Goal: Transaction & Acquisition: Purchase product/service

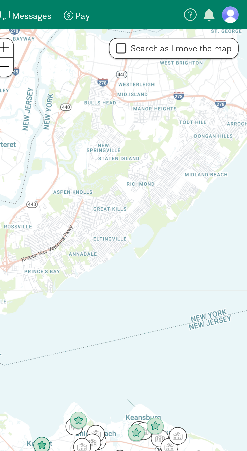
click at [163, 8] on div "My payments Pay" at bounding box center [165, 7] width 13 height 7
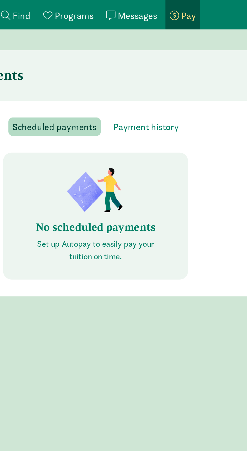
click at [167, 8] on span "Pay" at bounding box center [167, 8] width 7 height 6
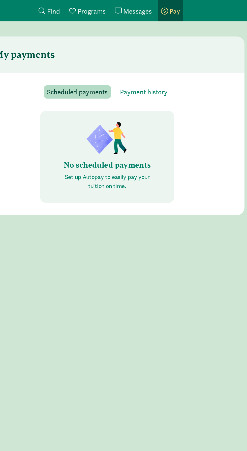
click at [161, 12] on link "My payments Pay" at bounding box center [165, 7] width 17 height 14
click at [83, 12] on link "Find child care Find" at bounding box center [85, 7] width 18 height 14
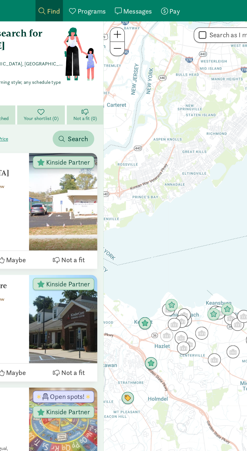
click at [162, 11] on link "My payments Pay" at bounding box center [165, 7] width 17 height 14
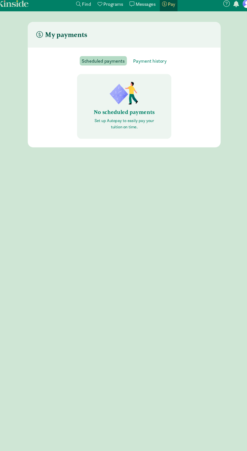
click at [29, 8] on link "Kinside" at bounding box center [18, 7] width 29 height 6
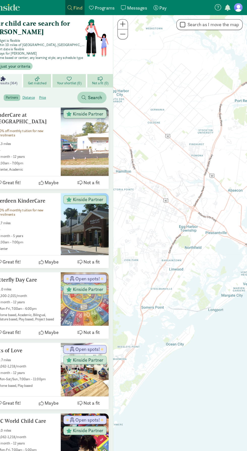
click at [163, 6] on span at bounding box center [161, 7] width 5 height 5
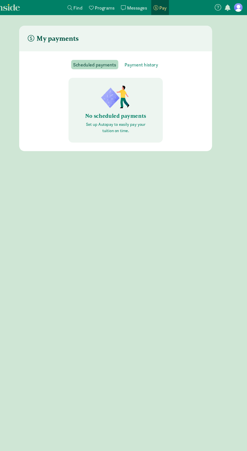
click at [114, 119] on p "Set up Autopay to easily pay your tuition on time." at bounding box center [123, 120] width 64 height 12
click at [105, 113] on div "No scheduled payments Set up Autopay to easily pay your tuition on time." at bounding box center [123, 103] width 89 height 61
click at [109, 126] on div "No scheduled payments Set up Autopay to easily pay your tuition on time." at bounding box center [123, 103] width 89 height 61
click at [144, 63] on span "Payment history" at bounding box center [147, 60] width 31 height 7
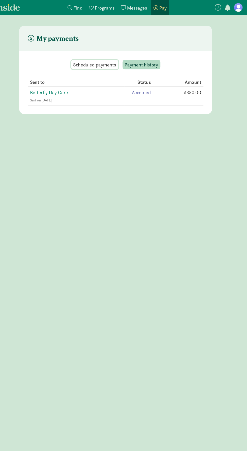
click at [99, 63] on span "Scheduled payments" at bounding box center [104, 60] width 40 height 7
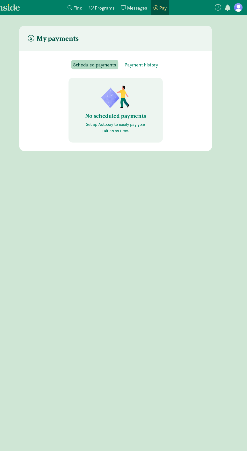
click at [229, 7] on span "button" at bounding box center [228, 7] width 5 height 6
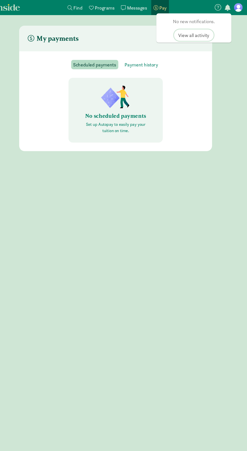
click at [185, 34] on span "View all activity" at bounding box center [196, 33] width 29 height 7
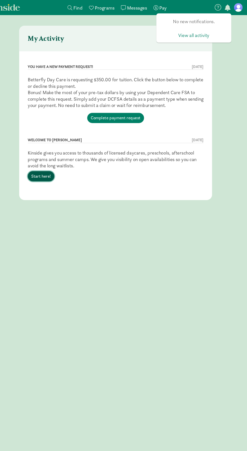
click at [53, 165] on link "Start here!" at bounding box center [53, 166] width 25 height 10
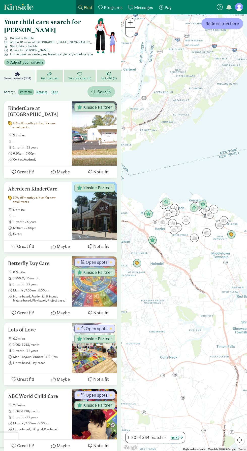
click at [161, 6] on span at bounding box center [161, 7] width 5 height 5
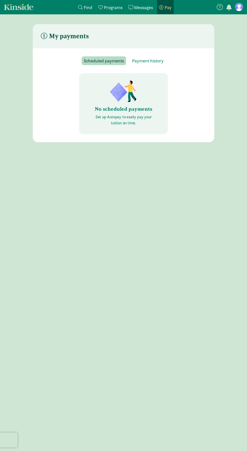
click at [169, 6] on span "Pay" at bounding box center [167, 8] width 7 height 6
click at [237, 7] on figure at bounding box center [238, 7] width 8 height 8
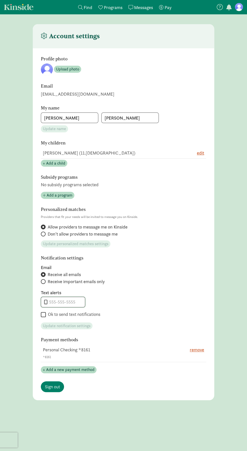
click at [69, 303] on input "tel" at bounding box center [63, 302] width 44 height 10
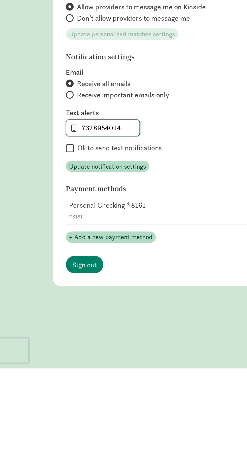
type input "7328954014"
click at [42, 311] on input "Ok to send text notifications" at bounding box center [43, 314] width 5 height 7
checkbox input "true"
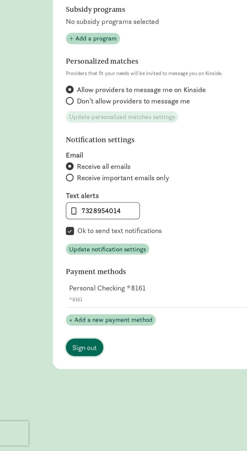
click at [55, 386] on span "Sign out" at bounding box center [52, 386] width 15 height 7
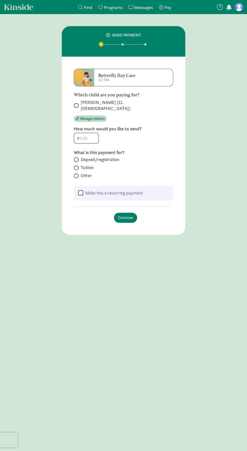
click at [95, 133] on input "number" at bounding box center [86, 138] width 24 height 10
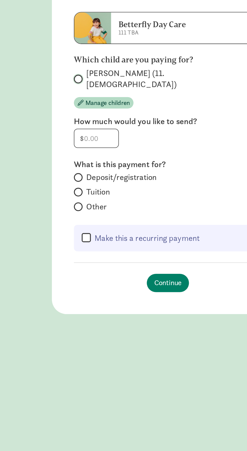
click at [76, 104] on input "Alexander Zapata (11.5 months old)" at bounding box center [75, 105] width 3 height 3
radio input "true"
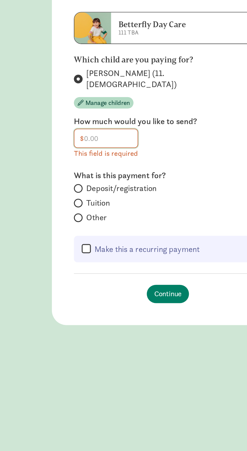
click at [99, 133] on input "number" at bounding box center [91, 138] width 35 height 10
type input "180"
click at [77, 167] on div "Deposit/registration Tuition Other" at bounding box center [123, 174] width 99 height 23
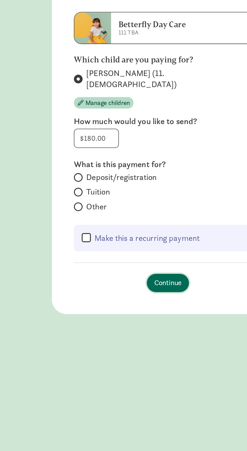
click at [126, 215] on span "Continue" at bounding box center [125, 218] width 15 height 6
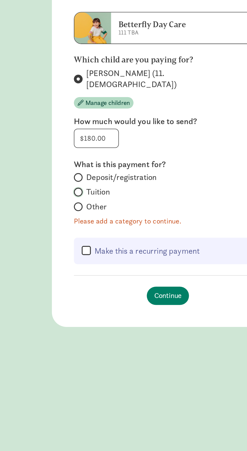
click at [75, 166] on input "Tuition" at bounding box center [75, 167] width 3 height 3
radio input "true"
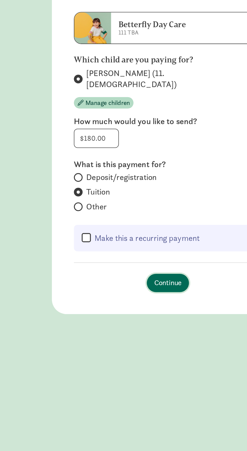
click at [126, 215] on span "Continue" at bounding box center [125, 218] width 15 height 6
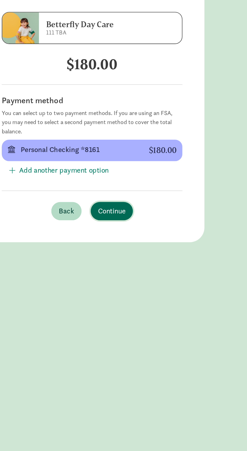
click at [134, 175] on span "Continue" at bounding box center [134, 178] width 15 height 6
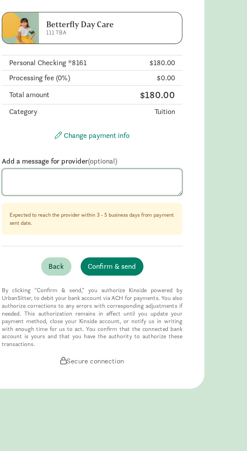
click at [142, 161] on textarea at bounding box center [123, 162] width 99 height 15
type textarea "Week of 9/15"
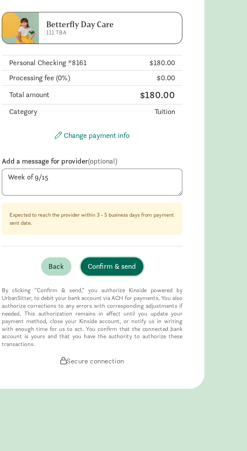
click at [134, 209] on span "Confirm & send" at bounding box center [134, 209] width 26 height 6
